Goal: Information Seeking & Learning: Learn about a topic

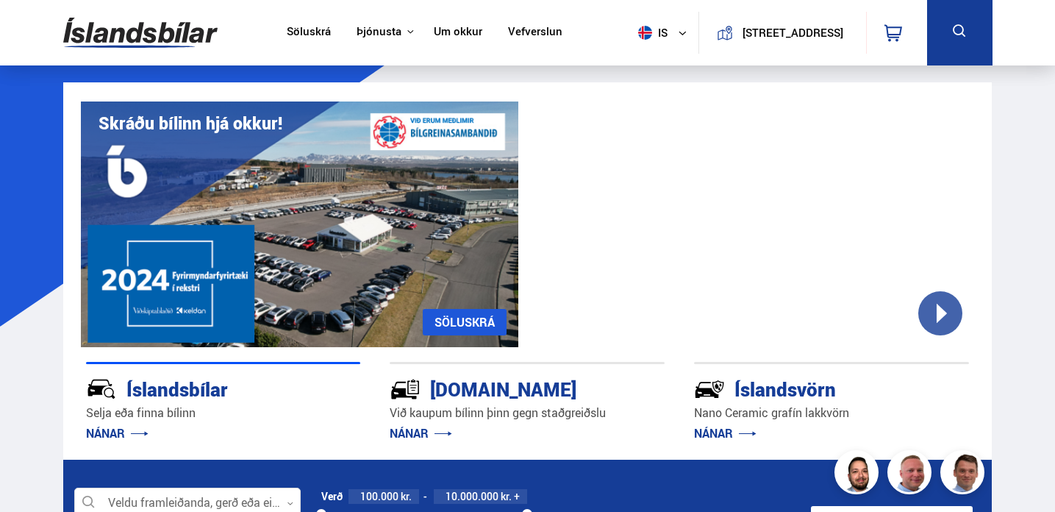
drag, startPoint x: 1053, startPoint y: 88, endPoint x: 1056, endPoint y: 194, distance: 106.7
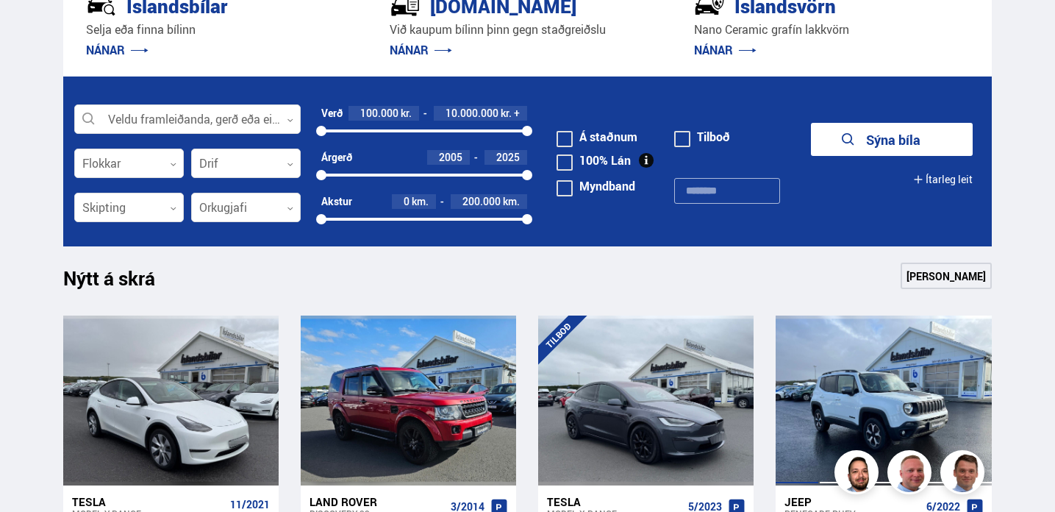
scroll to position [382, 0]
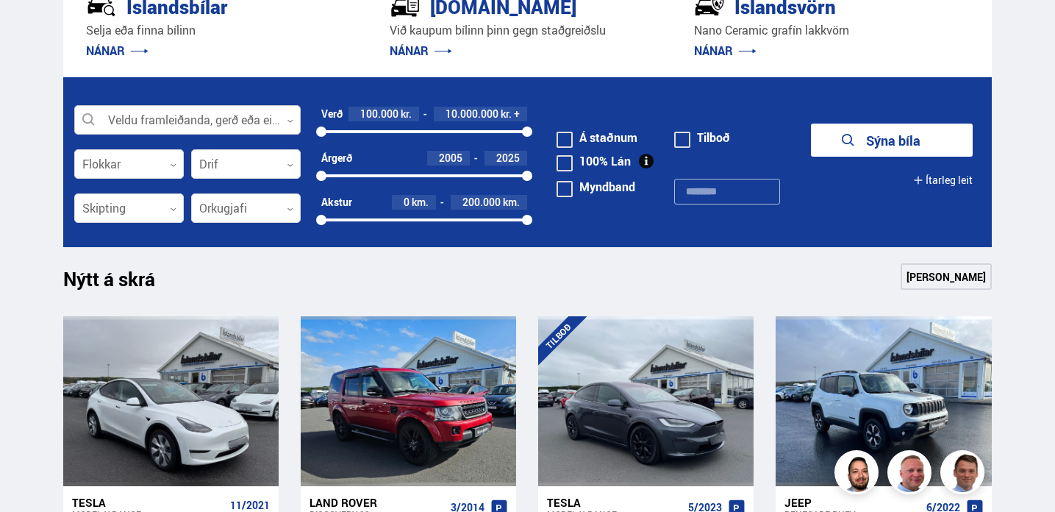
click at [293, 121] on div at bounding box center [187, 120] width 227 height 29
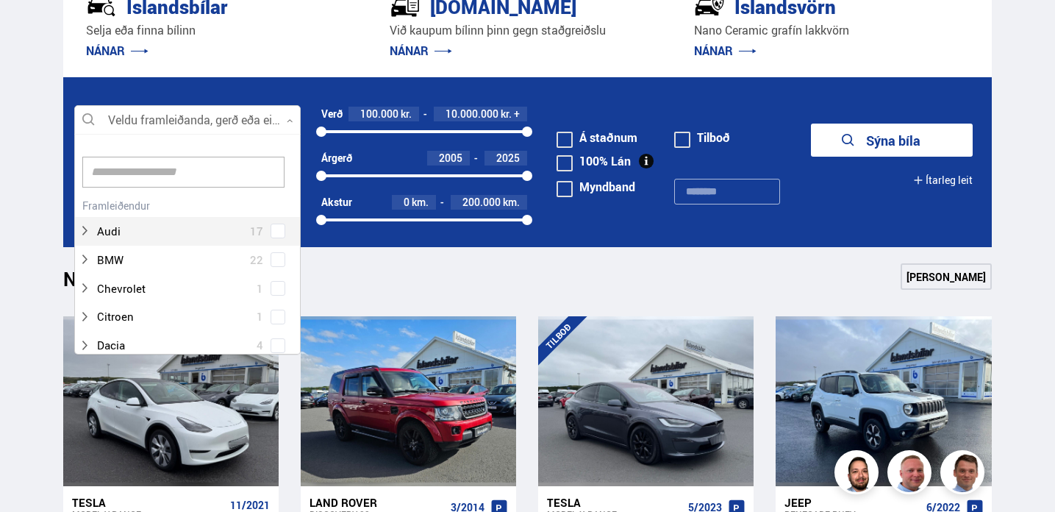
scroll to position [219, 221]
click at [234, 169] on input at bounding box center [183, 172] width 202 height 31
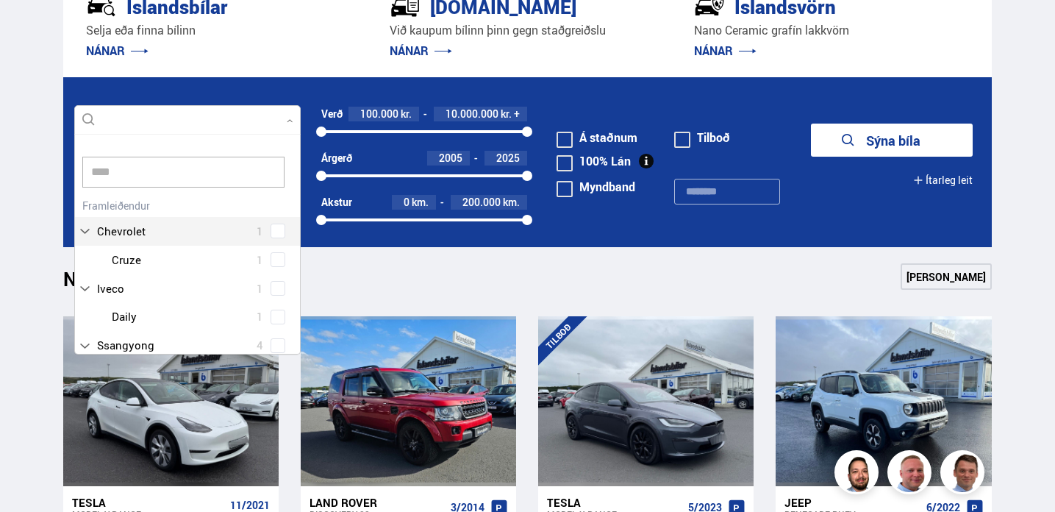
scroll to position [0, 0]
type input "*****"
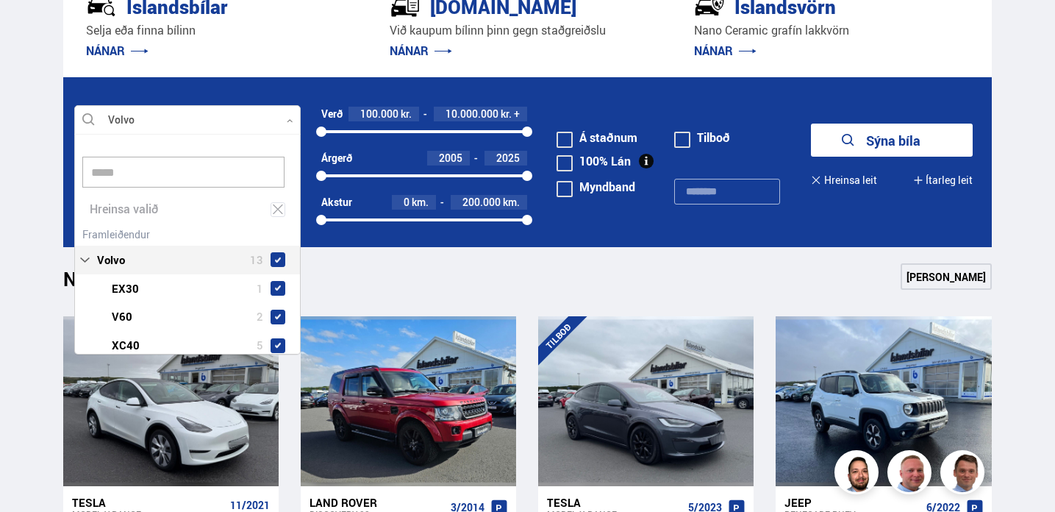
click at [273, 235] on div "Volvo 13 Volvo EX30 1 Volvo V60 2 Volvo XC40 5 Volvo XC60 4 Volvo XC90 1" at bounding box center [187, 320] width 225 height 193
click at [877, 139] on button "Sýna 13 bíla" at bounding box center [892, 140] width 162 height 33
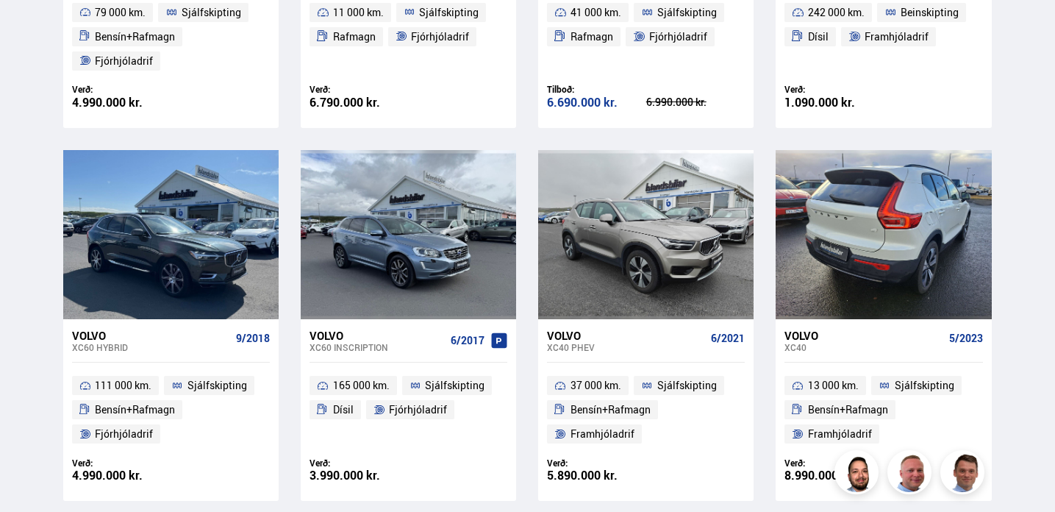
scroll to position [941, 0]
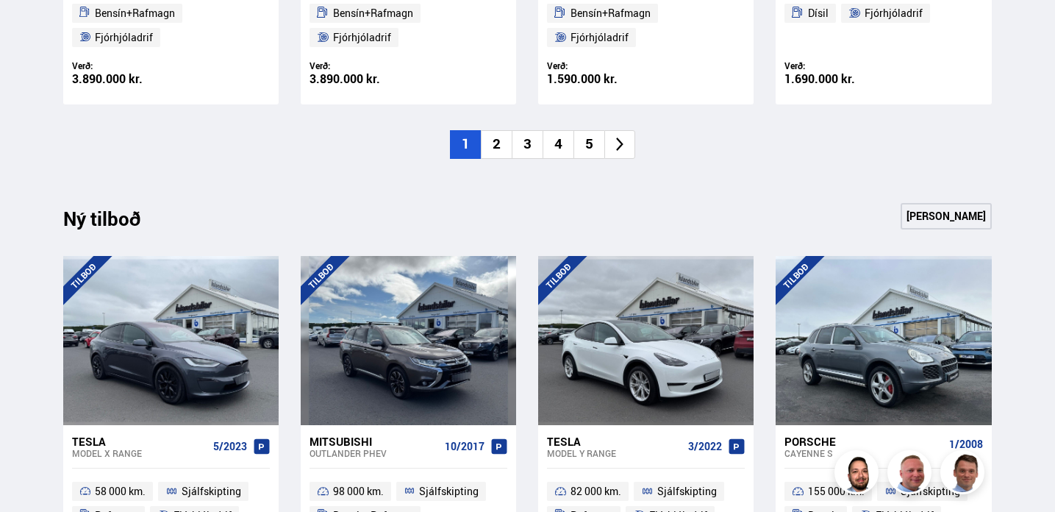
scroll to position [225, 0]
